Goal: Book appointment/travel/reservation

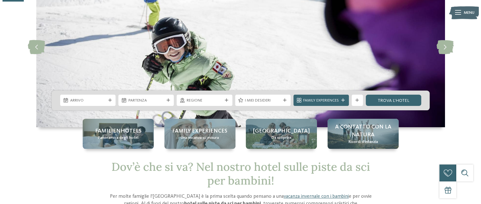
scroll to position [70, 0]
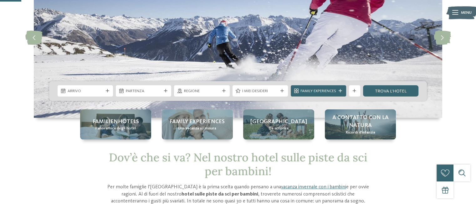
click at [343, 91] on div at bounding box center [341, 90] width 6 height 3
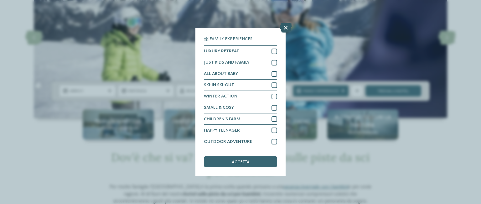
click at [284, 24] on icon at bounding box center [286, 28] width 12 height 10
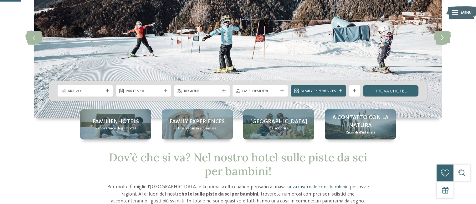
click at [56, 89] on div "Arrivo" at bounding box center [85, 90] width 58 height 11
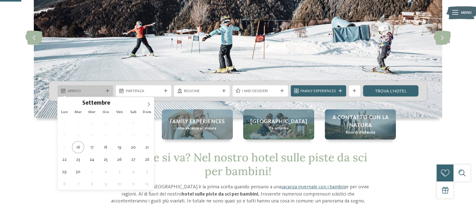
click at [62, 91] on icon at bounding box center [63, 91] width 4 height 4
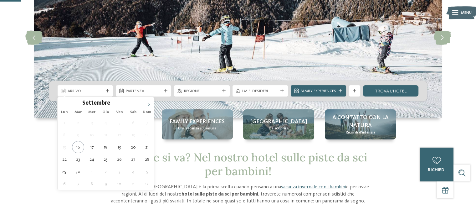
click at [150, 104] on icon at bounding box center [149, 104] width 4 height 4
type input "****"
click at [150, 104] on icon at bounding box center [149, 104] width 4 height 4
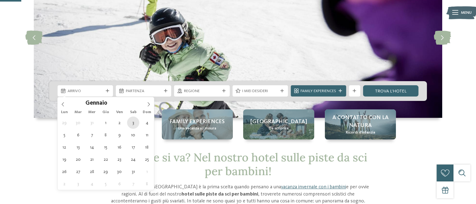
type div "[DATE]"
type input "****"
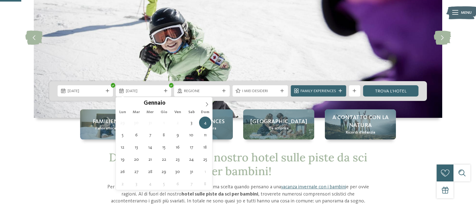
type div "[DATE]"
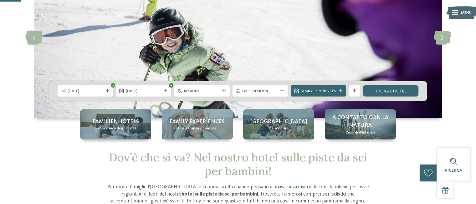
click at [223, 89] on icon at bounding box center [223, 90] width 3 height 3
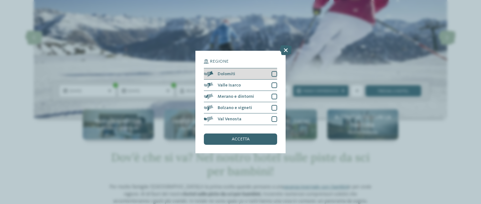
click at [272, 71] on div at bounding box center [275, 74] width 6 height 6
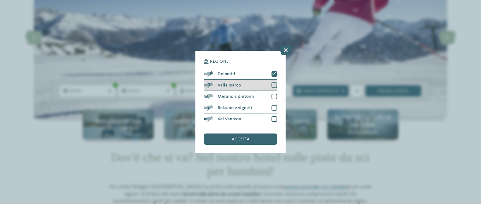
drag, startPoint x: 272, startPoint y: 85, endPoint x: 274, endPoint y: 87, distance: 3.2
click at [273, 85] on div at bounding box center [275, 85] width 6 height 6
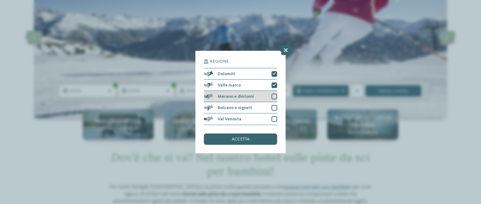
click at [274, 95] on div at bounding box center [275, 97] width 6 height 6
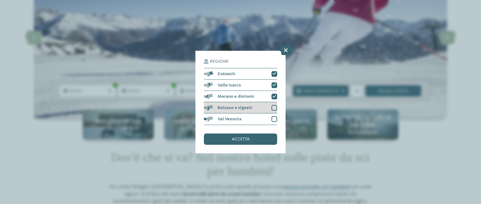
click at [274, 108] on div at bounding box center [275, 108] width 6 height 6
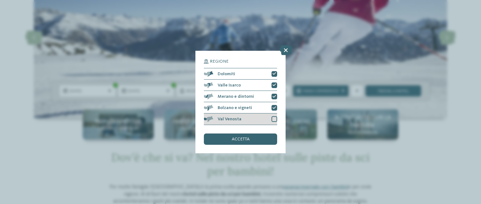
click at [272, 121] on div at bounding box center [275, 119] width 6 height 6
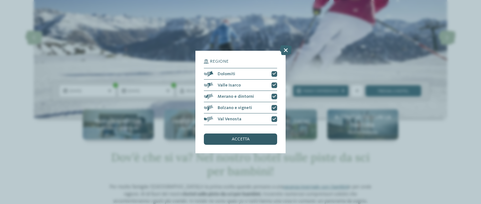
click at [247, 139] on span "accetta" at bounding box center [241, 139] width 18 height 4
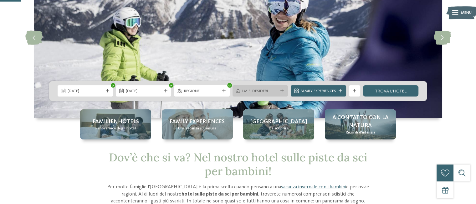
click at [281, 87] on div "I miei desideri" at bounding box center [260, 90] width 55 height 11
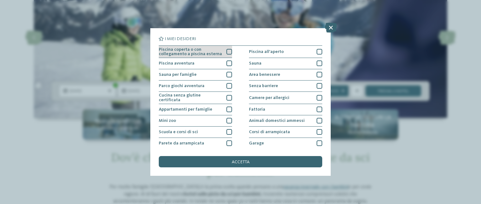
click at [227, 50] on div at bounding box center [229, 52] width 6 height 6
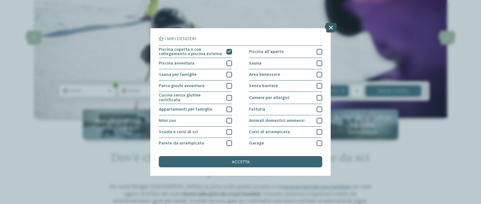
click at [329, 28] on icon at bounding box center [331, 28] width 12 height 10
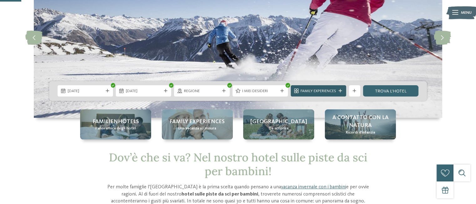
click at [339, 90] on icon at bounding box center [340, 90] width 3 height 3
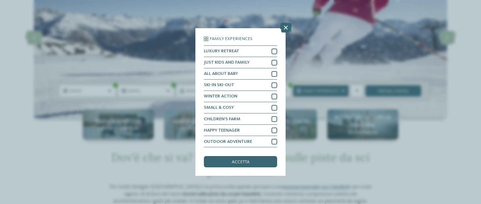
scroll to position [11, 0]
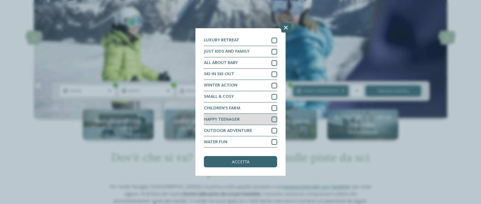
click at [272, 117] on div at bounding box center [275, 119] width 6 height 6
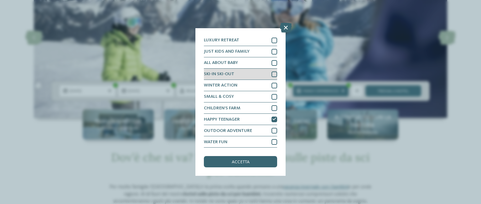
click at [272, 72] on div at bounding box center [275, 74] width 6 height 6
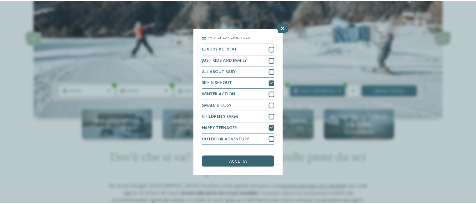
scroll to position [0, 0]
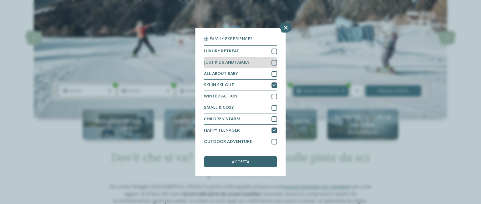
click at [272, 61] on div at bounding box center [275, 63] width 6 height 6
click at [236, 158] on div "accetta" at bounding box center [240, 161] width 73 height 11
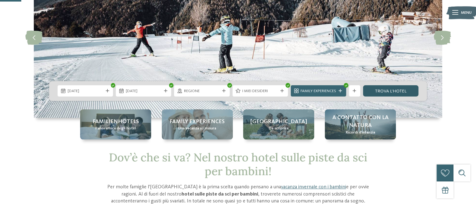
click at [396, 91] on link "trova l’hotel" at bounding box center [390, 90] width 55 height 11
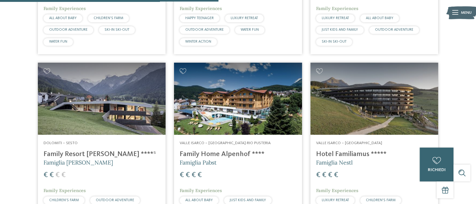
scroll to position [307, 0]
